Goal: Task Accomplishment & Management: Use online tool/utility

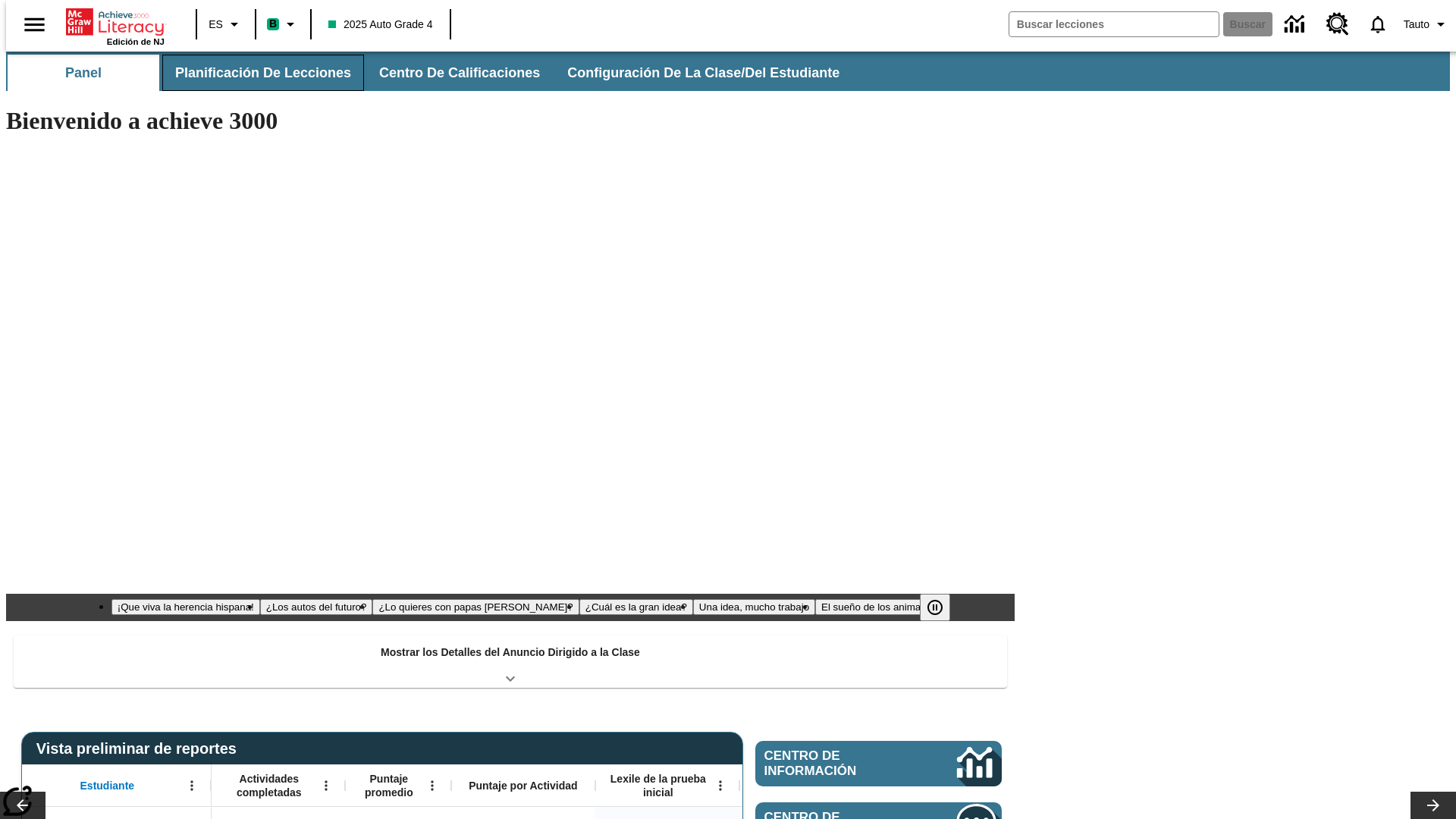
click at [254, 73] on button "Planificación de lecciones" at bounding box center [263, 72] width 202 height 36
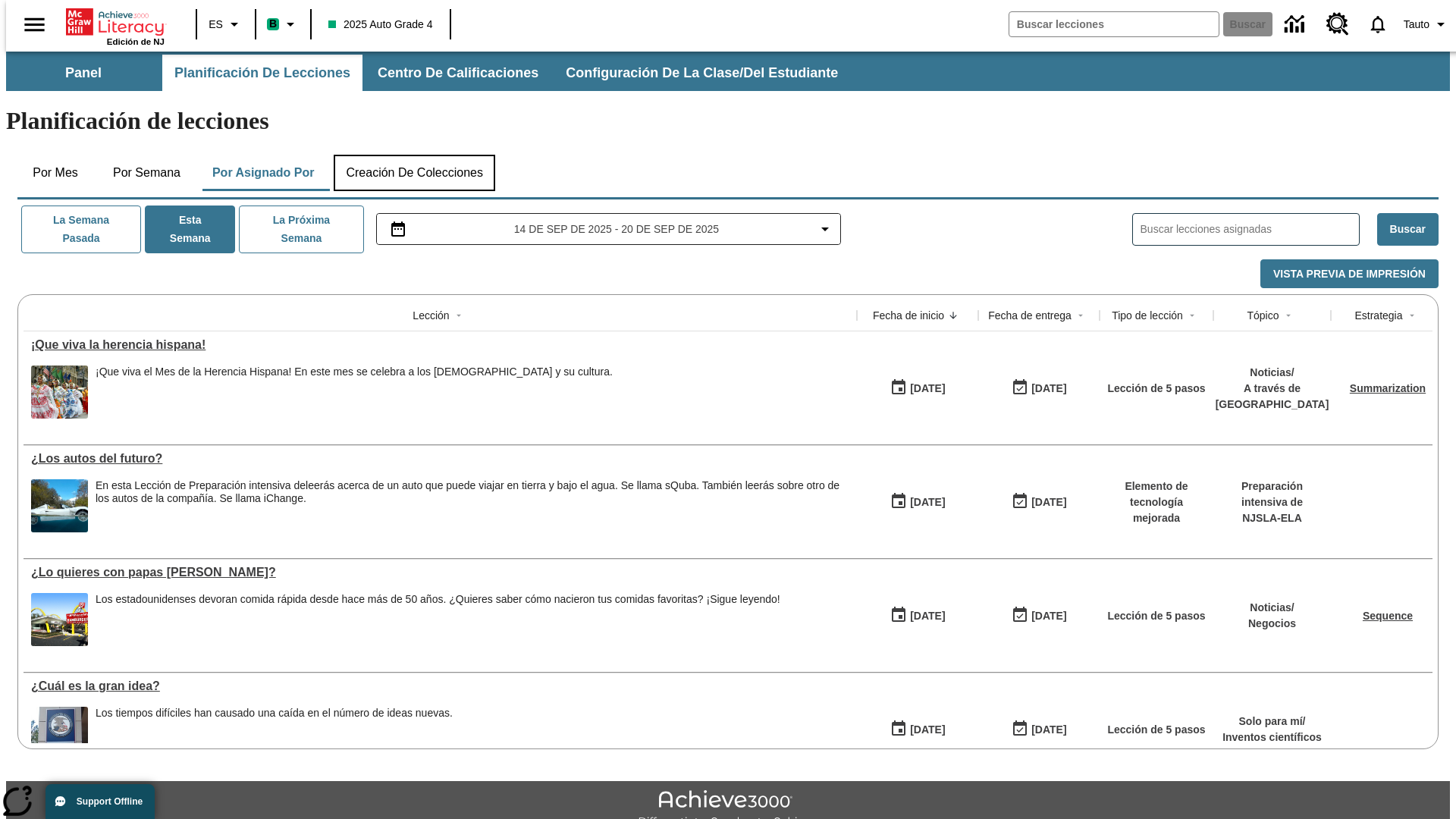
click at [414, 155] on button "Creación de colecciones" at bounding box center [414, 172] width 161 height 36
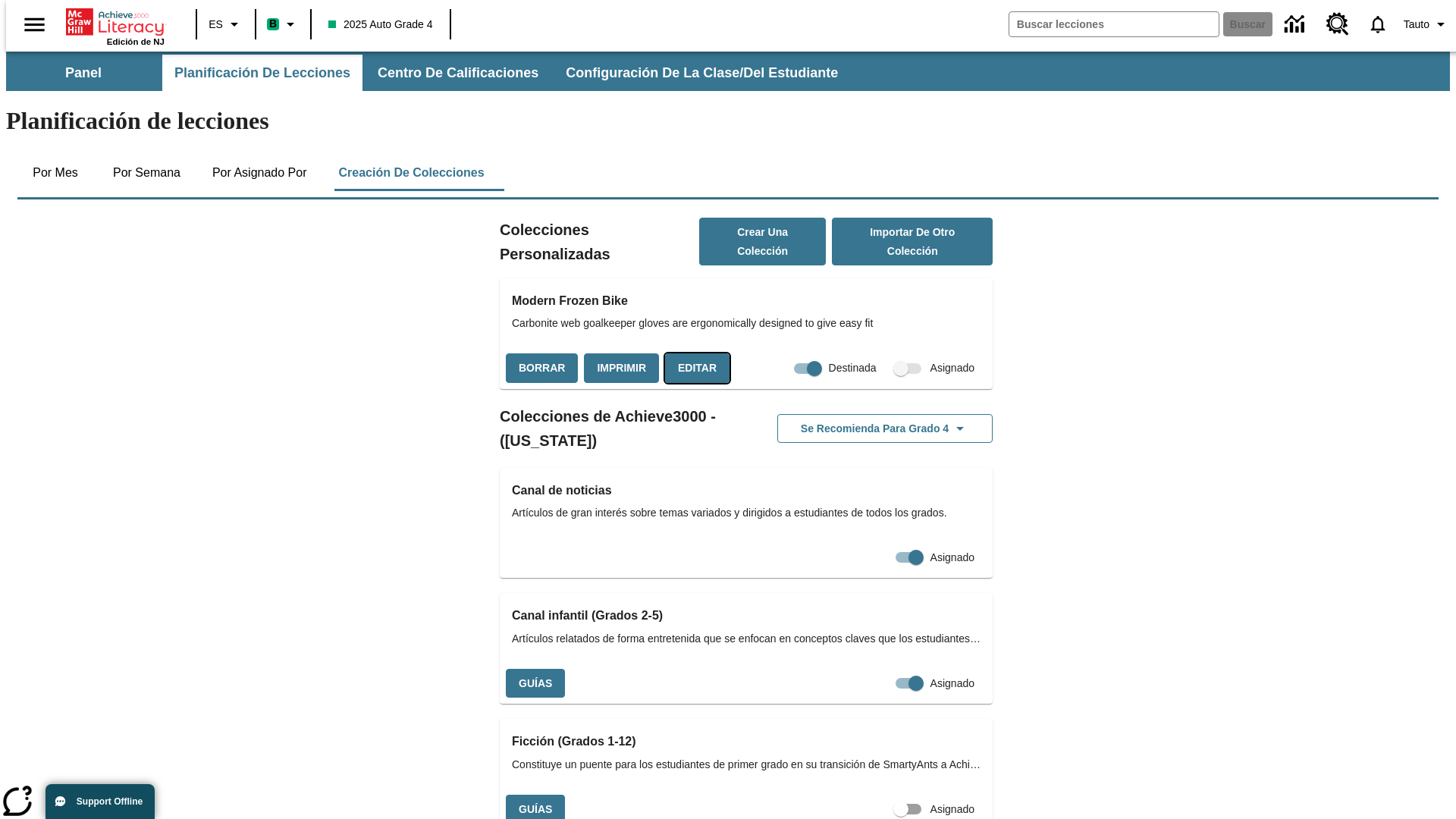
click at [693, 354] on button "Editar" at bounding box center [697, 368] width 65 height 29
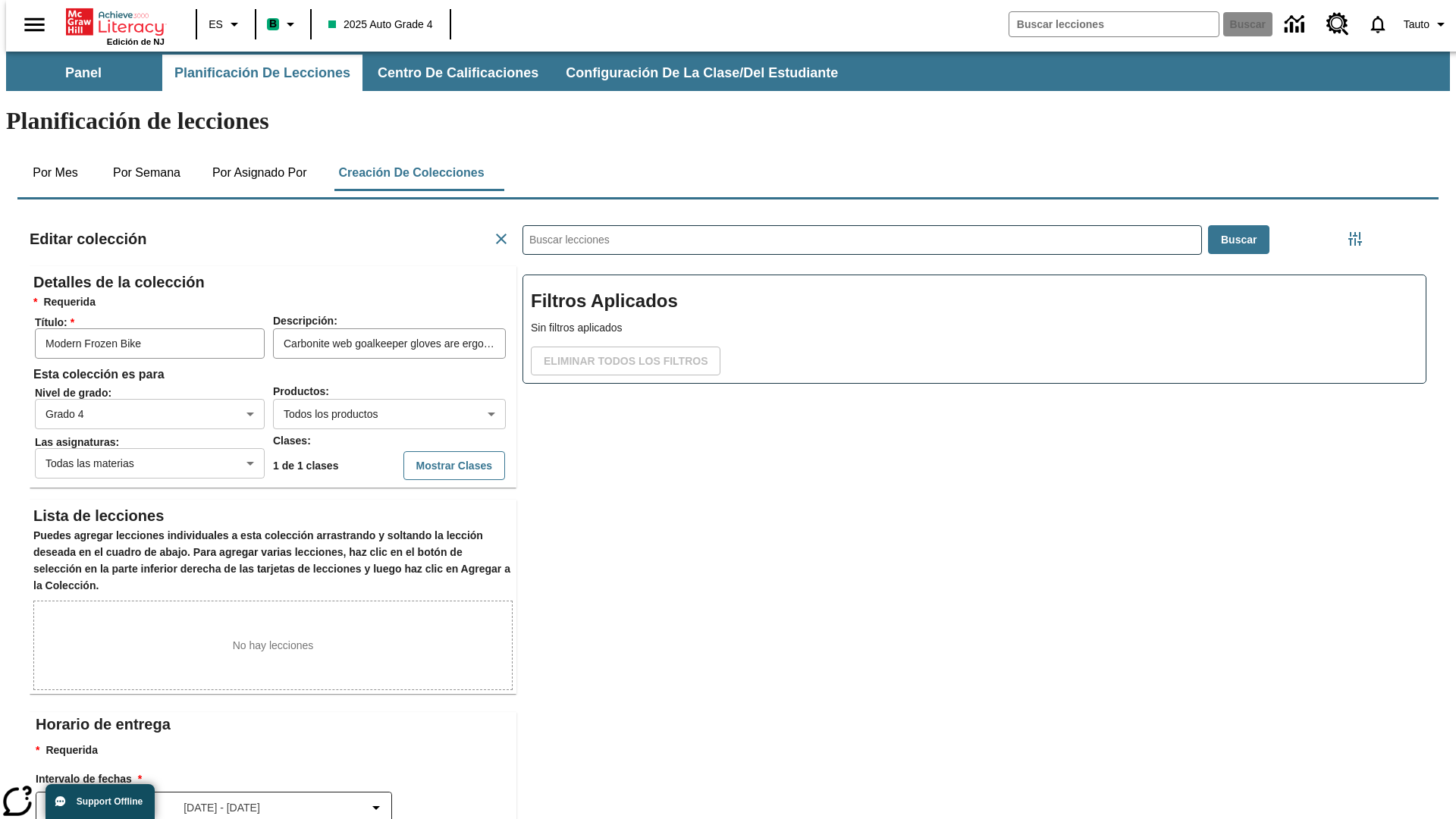
scroll to position [1, 1]
click at [364, 359] on body "Saltar al contenido principal Edición de NJ ES B 2025 Auto Grade 4 Buscar 0 Tau…" at bounding box center [728, 527] width 1444 height 952
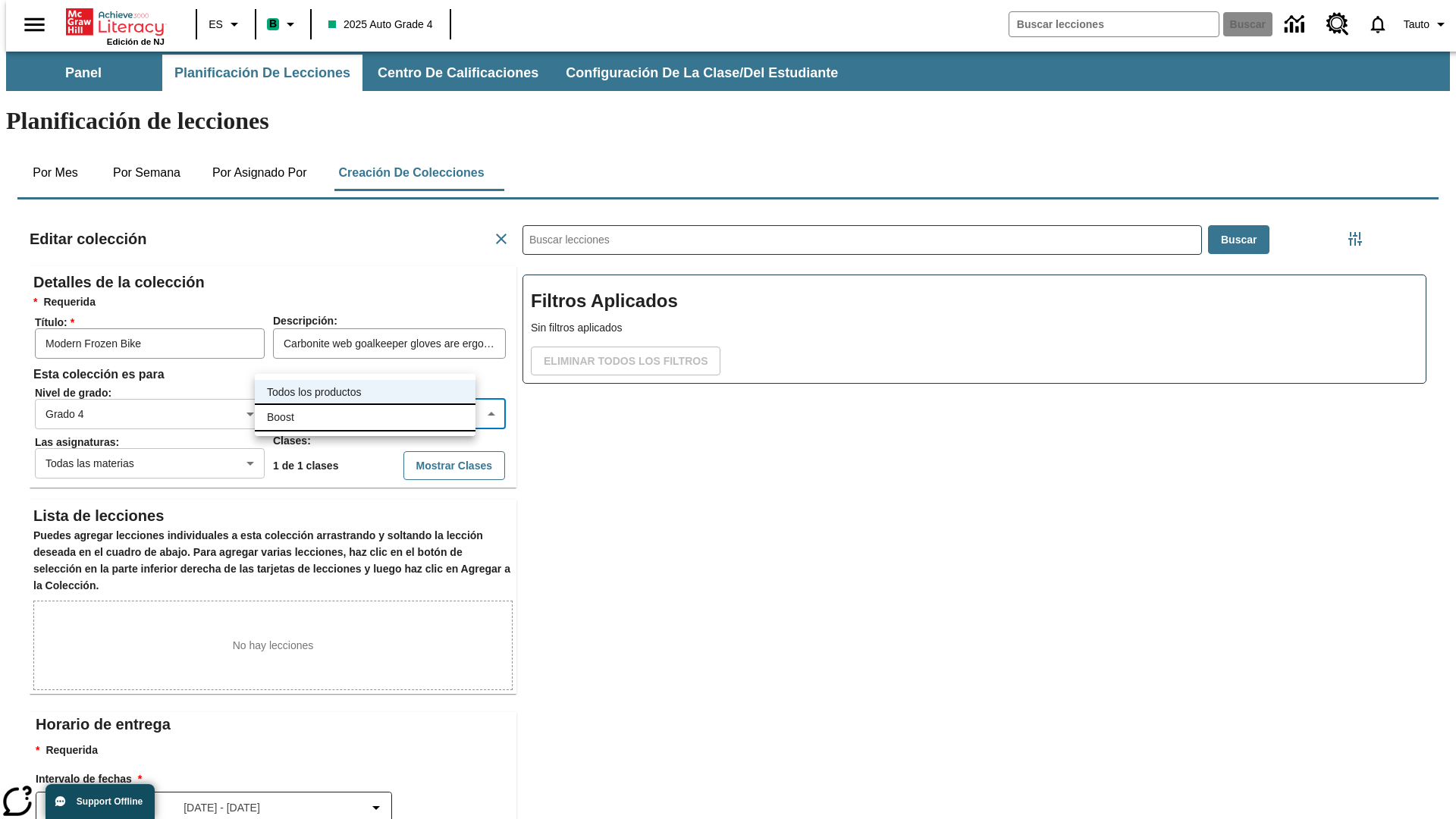
click at [364, 417] on li "Boost" at bounding box center [364, 417] width 221 height 25
type input "12"
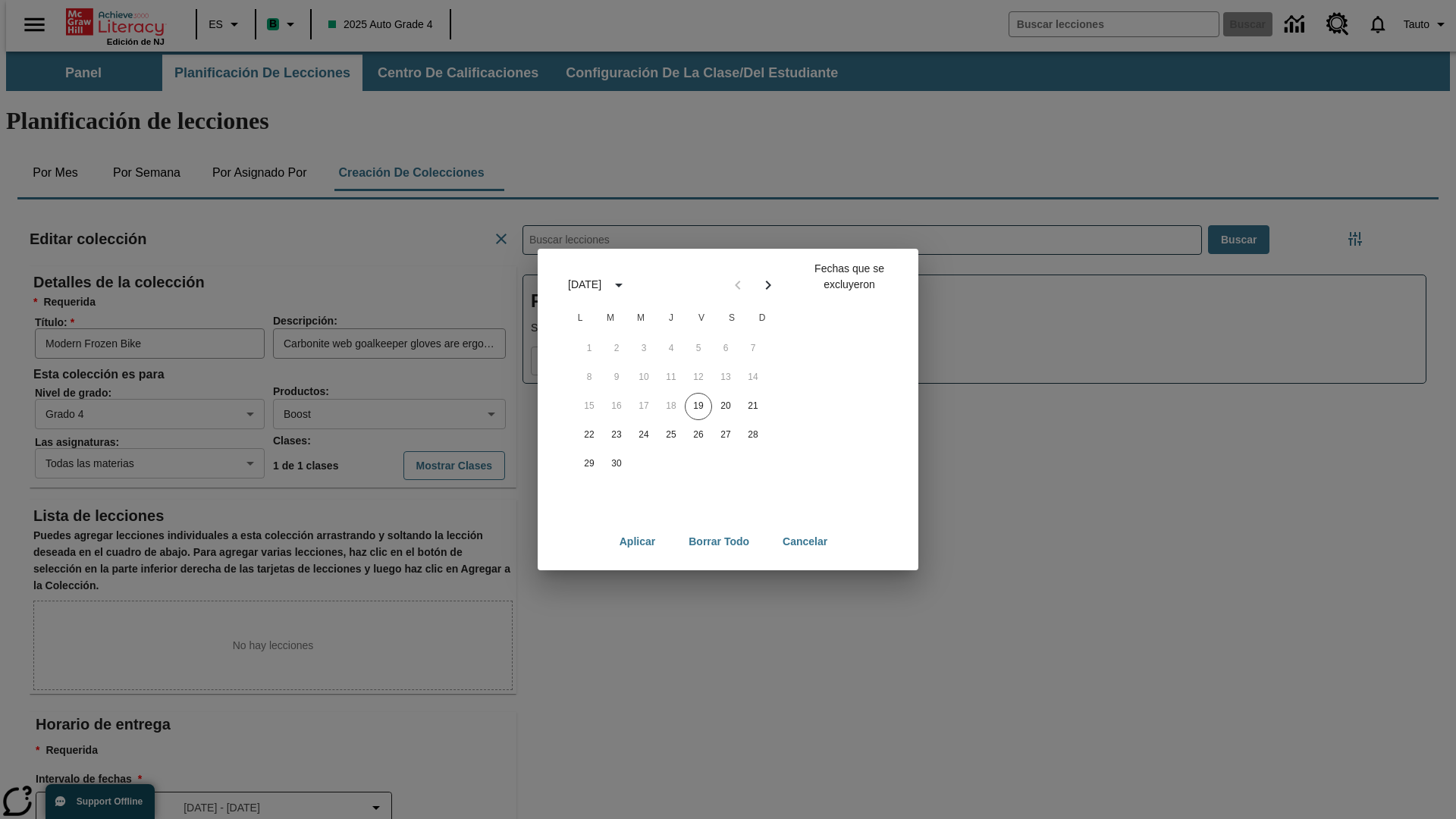
scroll to position [169, 0]
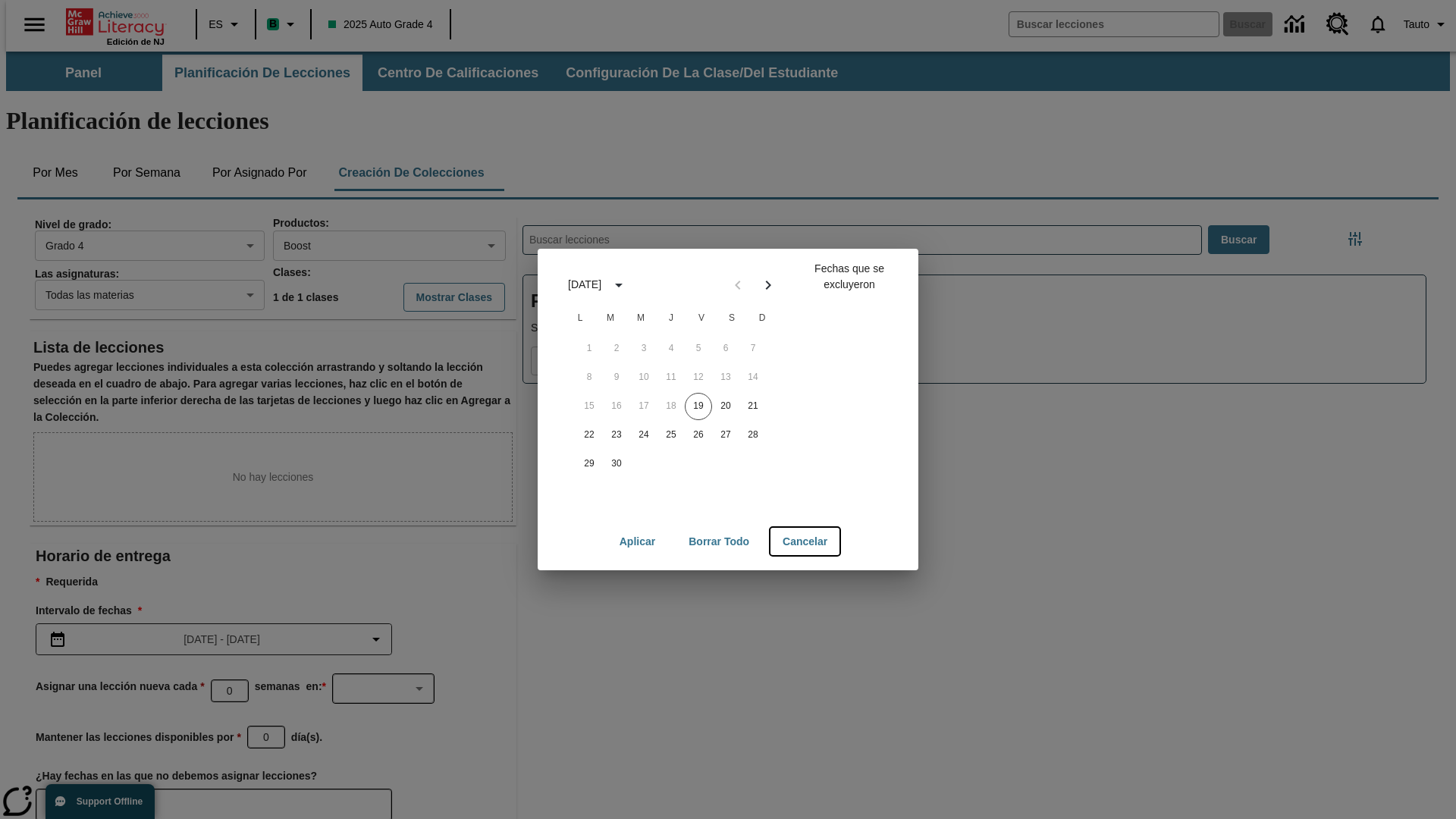
click at [806, 542] on button "Cancelar" at bounding box center [805, 542] width 69 height 28
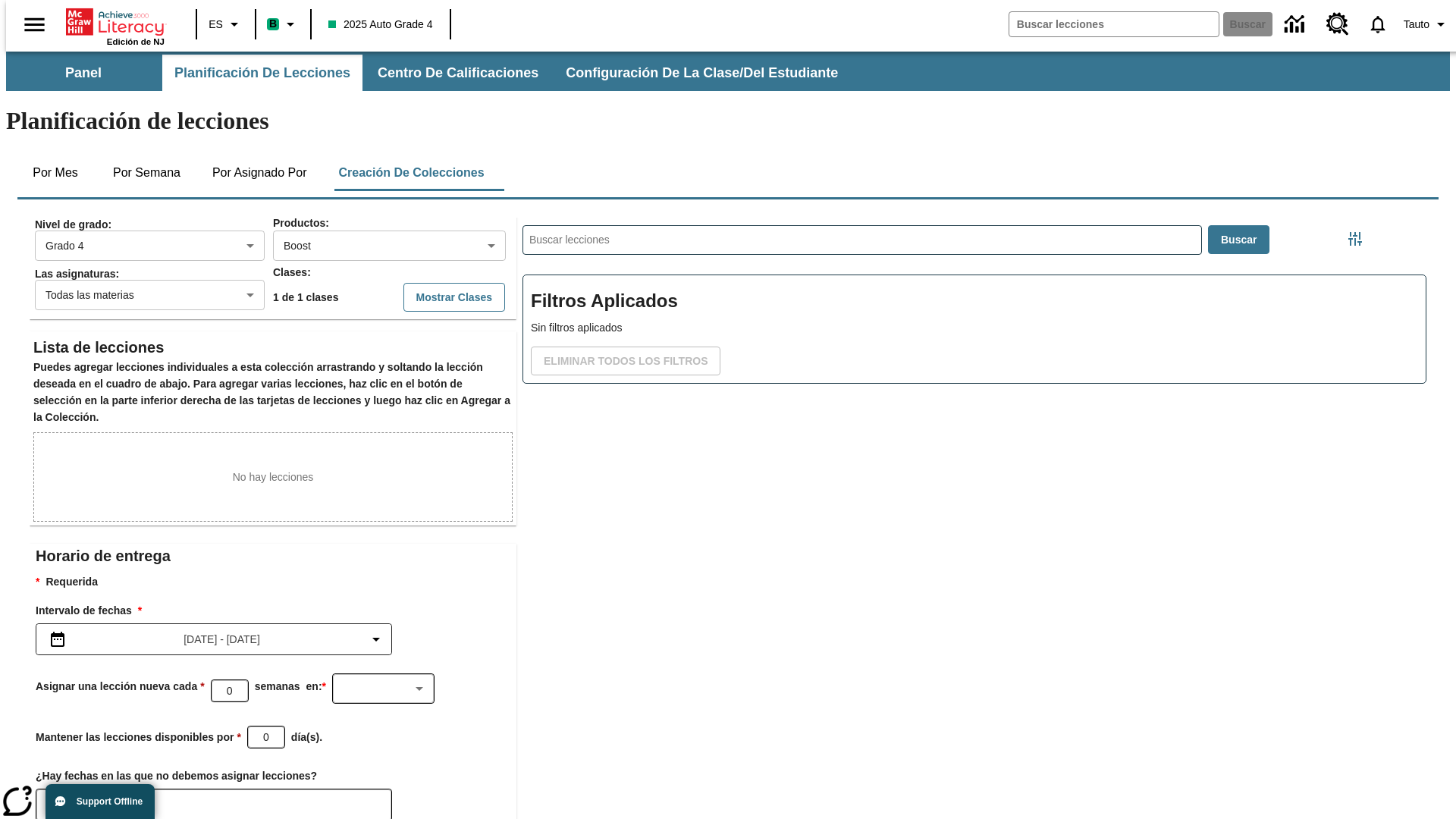
click at [56, 797] on icon "Elegir fechas" at bounding box center [62, 805] width 13 height 15
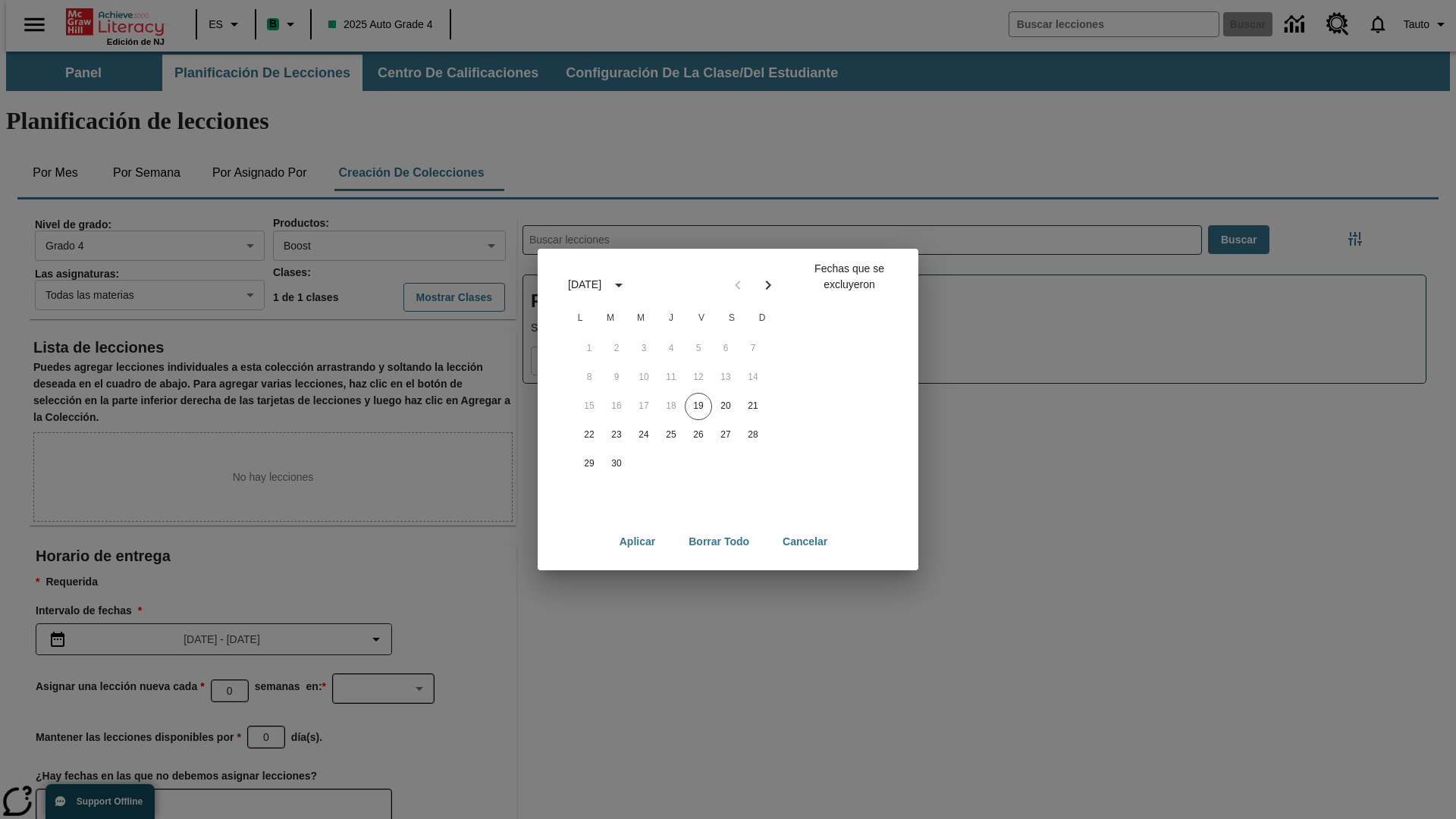
scroll to position [118, 0]
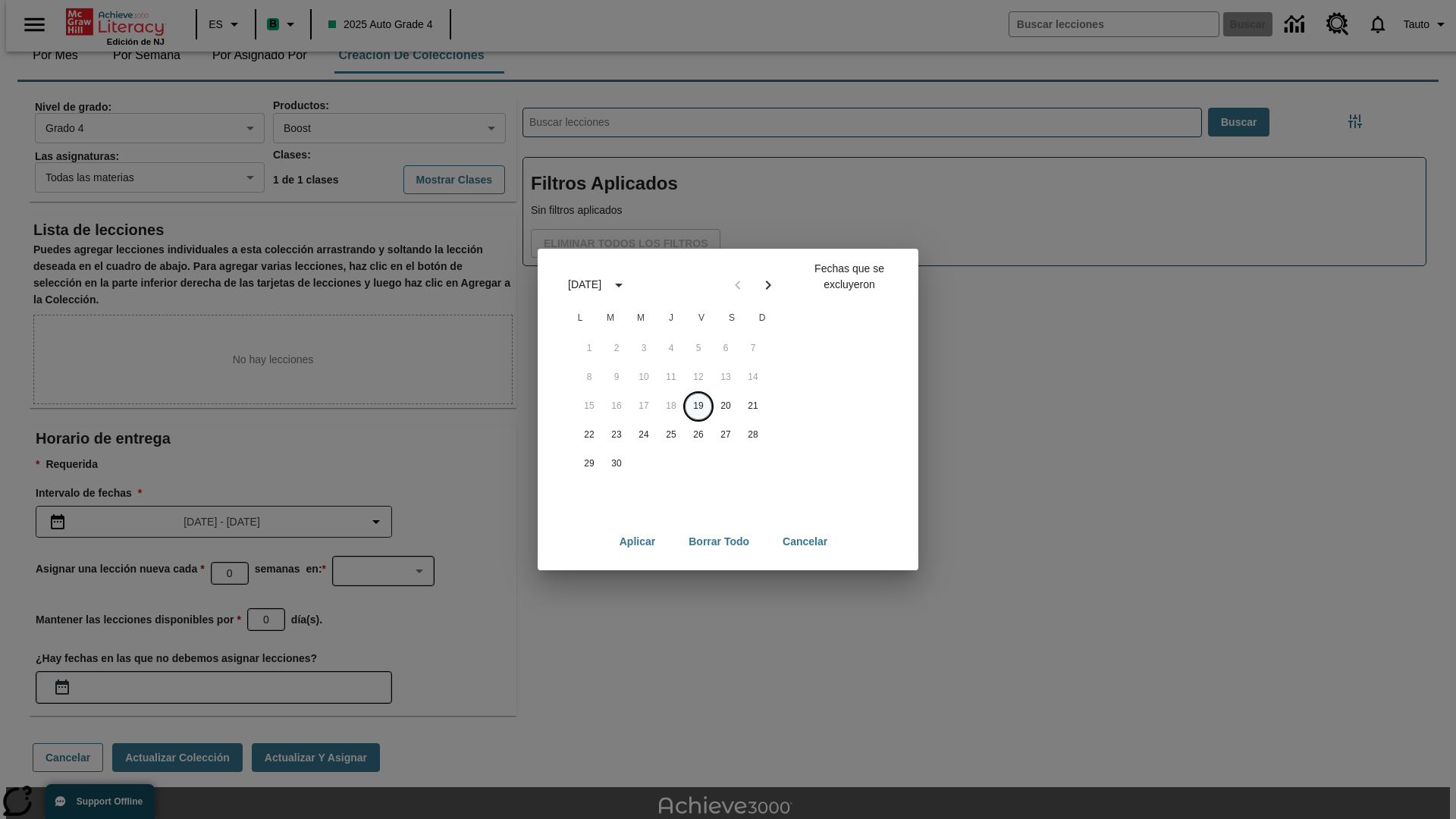
click at [699, 406] on button "19" at bounding box center [699, 407] width 28 height 28
click at [719, 542] on button "Borrar todo" at bounding box center [719, 542] width 85 height 28
click at [699, 406] on button "19" at bounding box center [699, 407] width 28 height 28
click at [725, 406] on button "20" at bounding box center [725, 407] width 28 height 28
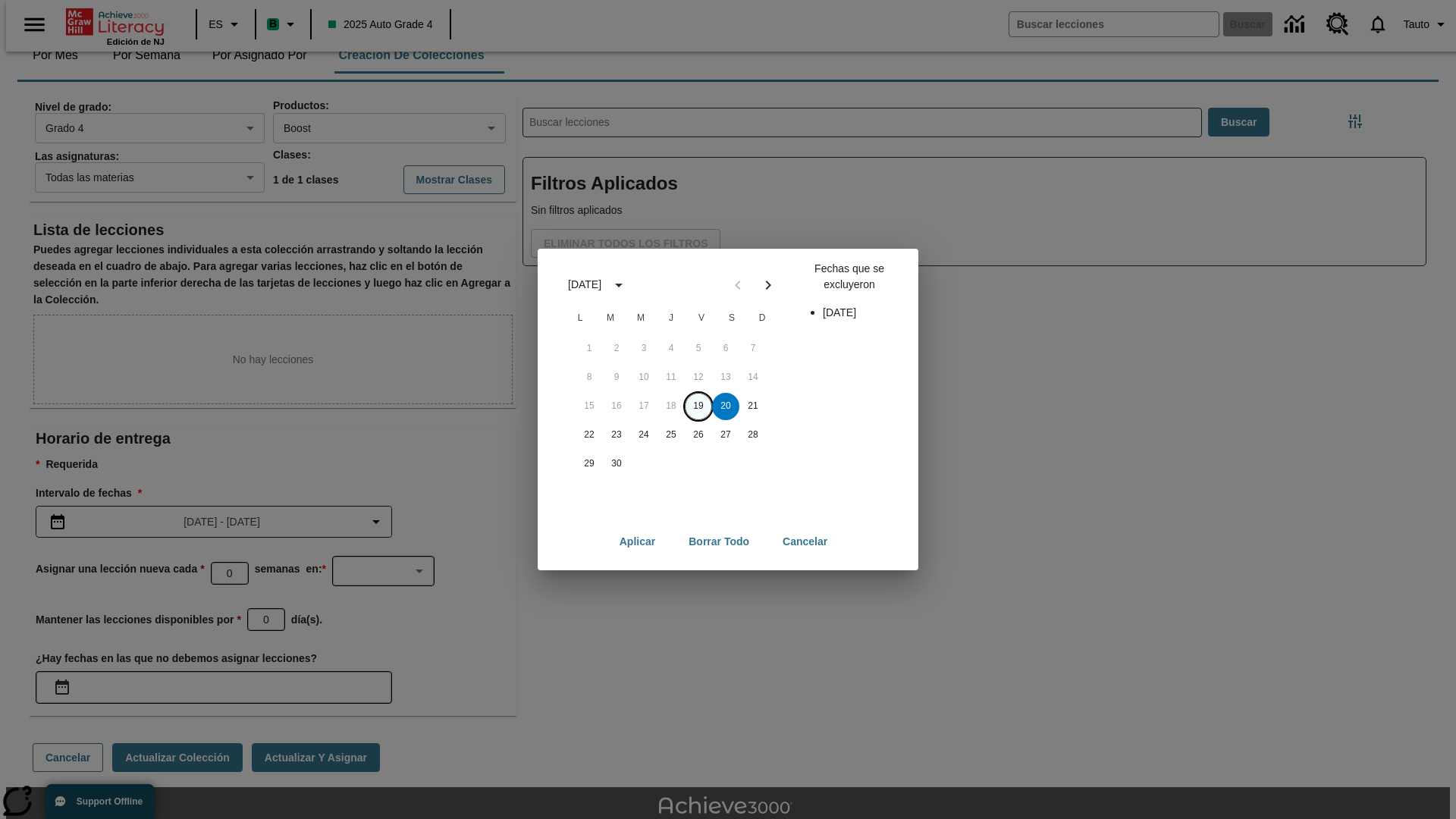
click at [699, 406] on button "19" at bounding box center [699, 407] width 28 height 28
click at [725, 406] on button "20" at bounding box center [725, 407] width 28 height 28
